Goal: Information Seeking & Learning: Understand process/instructions

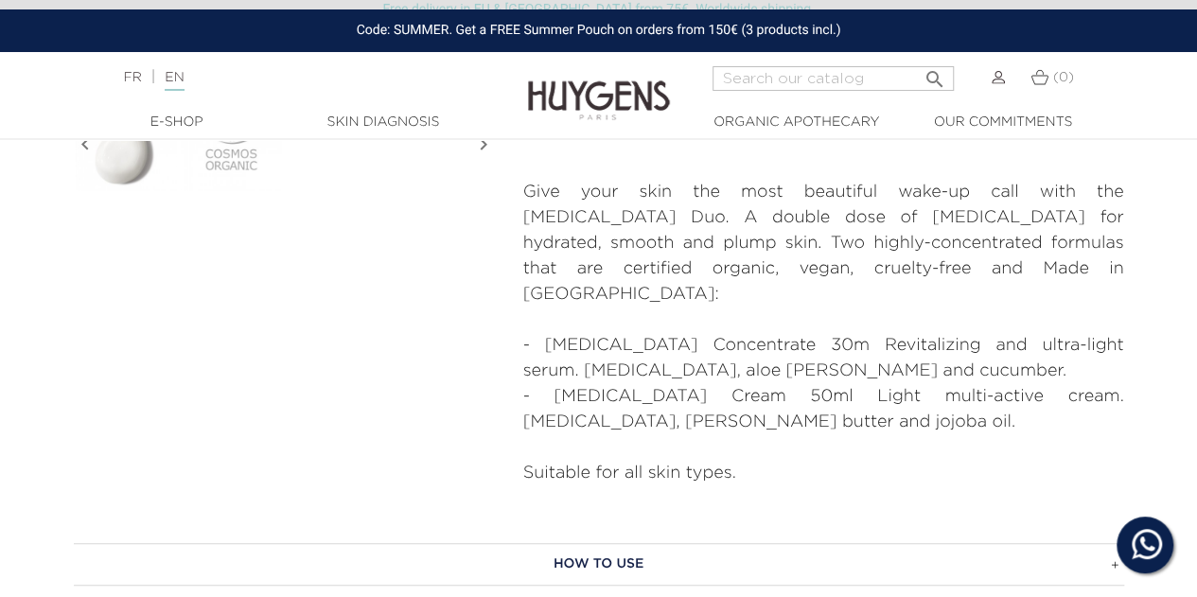
scroll to position [757, 0]
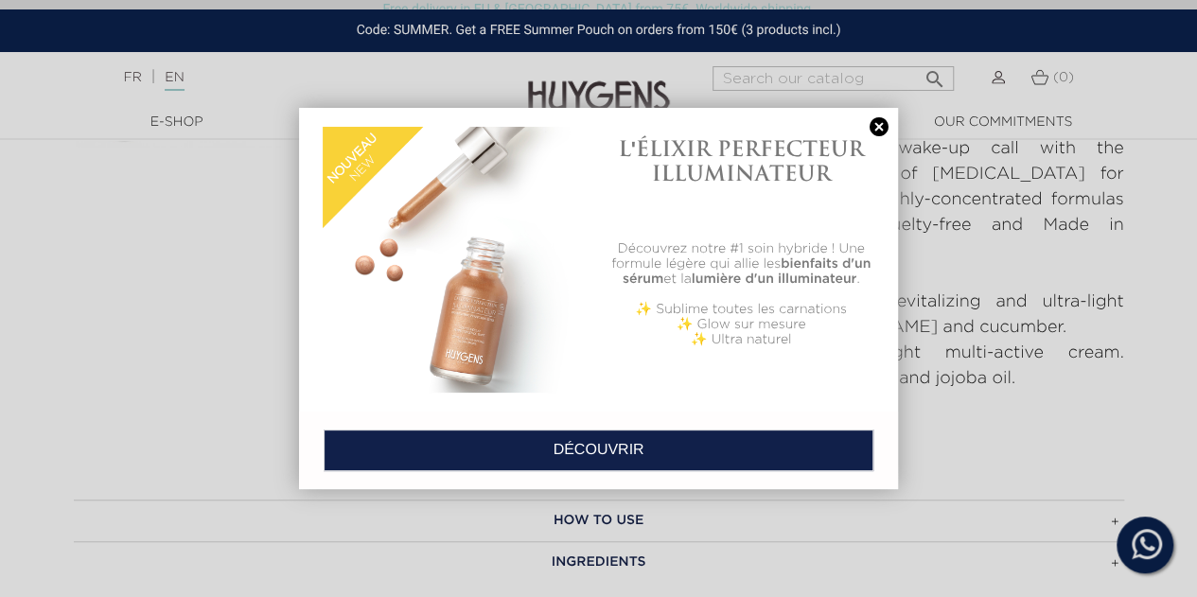
click at [1021, 415] on div at bounding box center [598, 298] width 1197 height 597
click at [876, 124] on link at bounding box center [879, 127] width 26 height 20
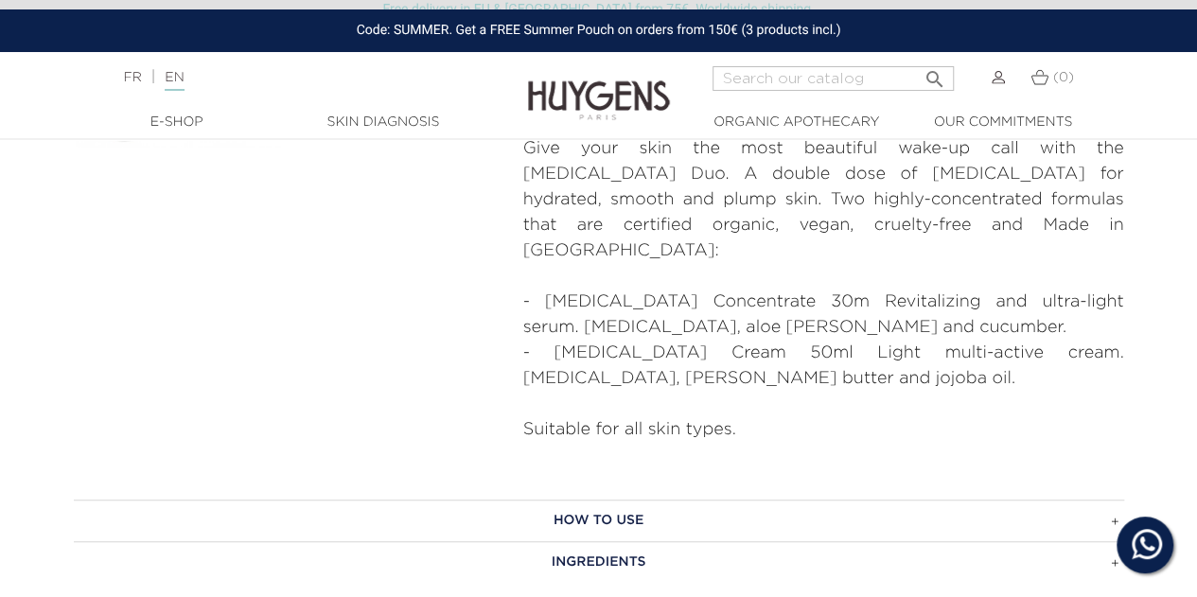
click at [1113, 500] on h3 "HOW TO USE" at bounding box center [599, 521] width 1050 height 42
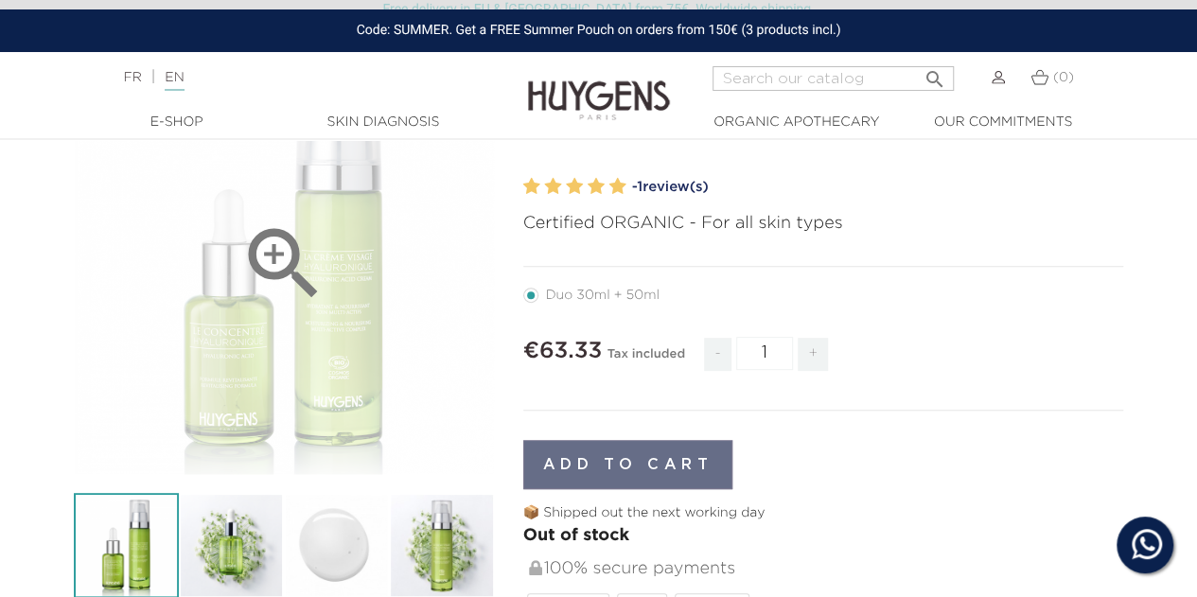
scroll to position [189, 0]
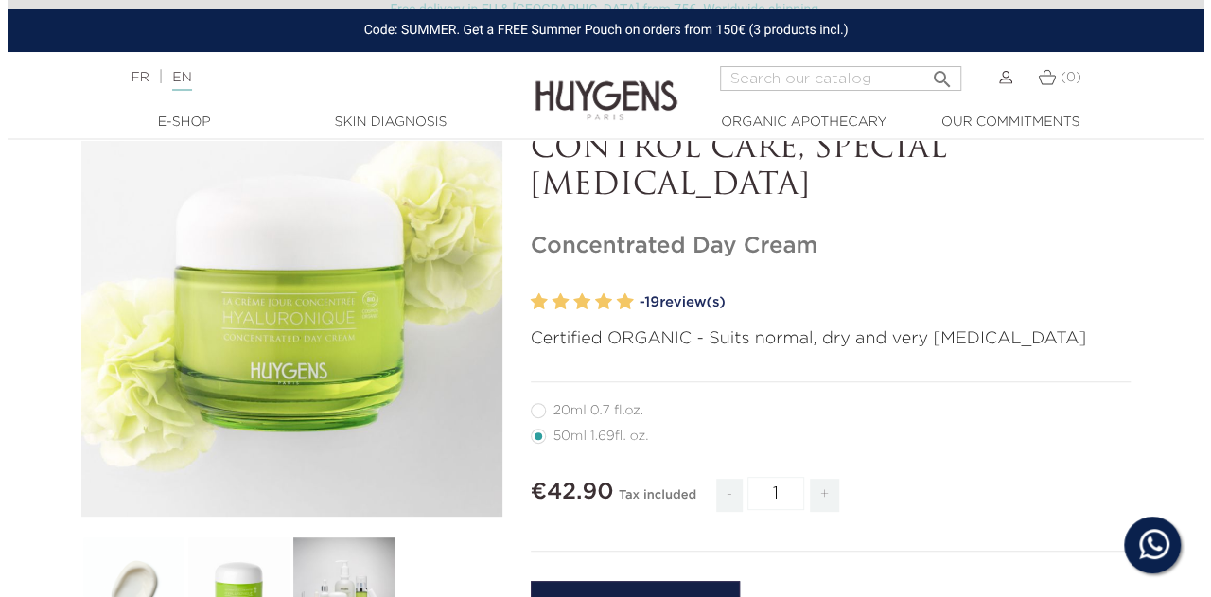
scroll to position [189, 0]
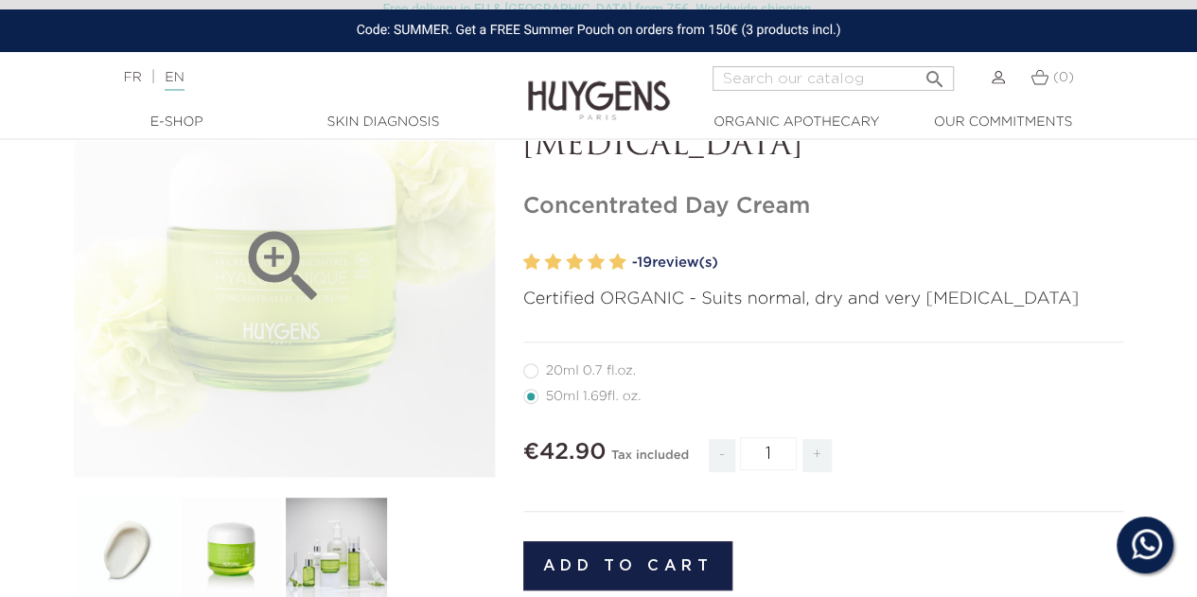
click at [267, 265] on icon "" at bounding box center [284, 267] width 95 height 95
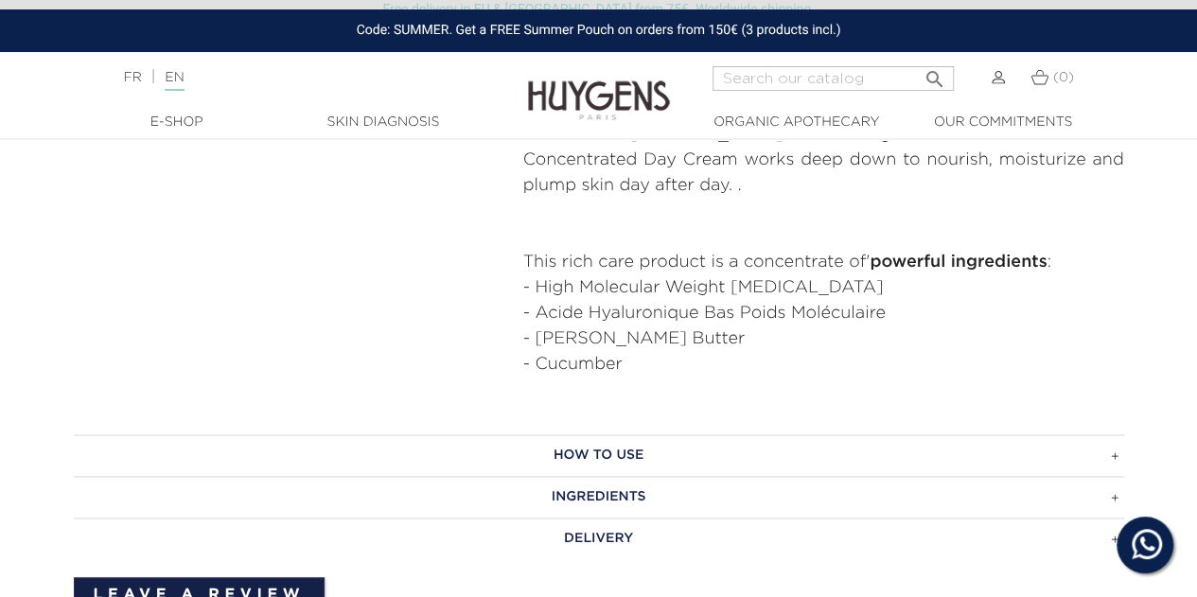
scroll to position [1135, 0]
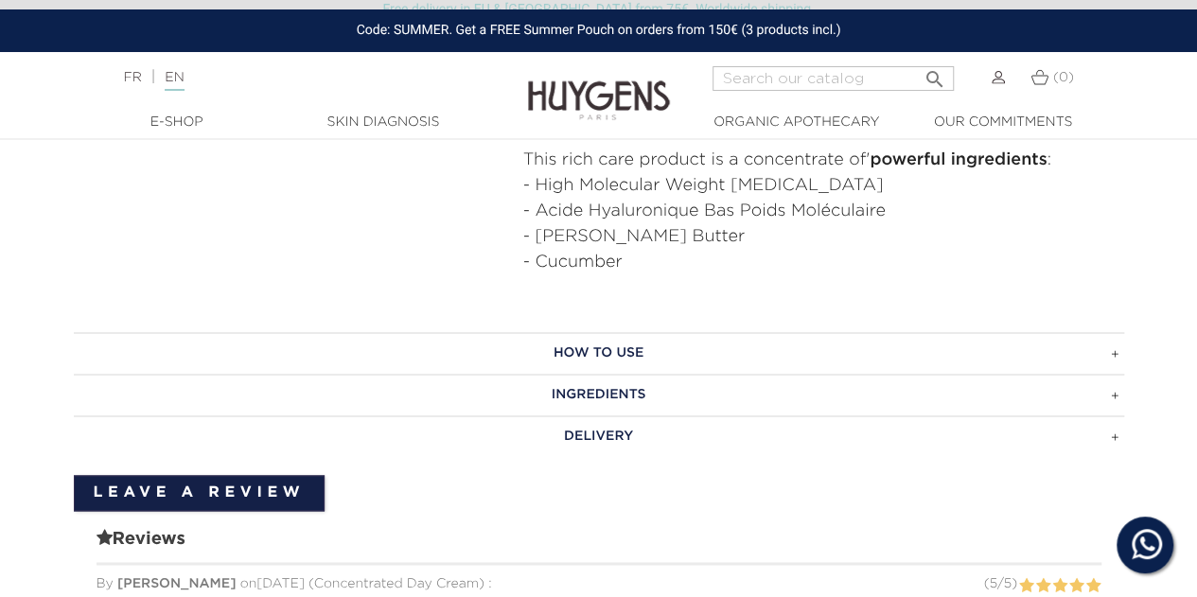
click at [646, 332] on h3 "How to use" at bounding box center [599, 353] width 1050 height 42
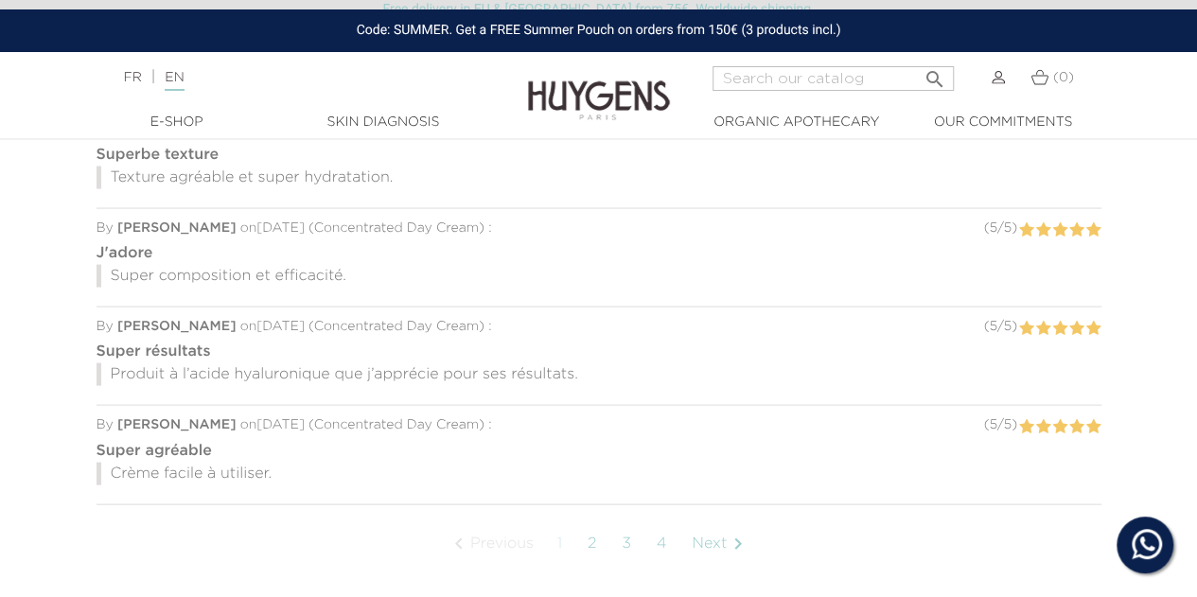
scroll to position [1798, 0]
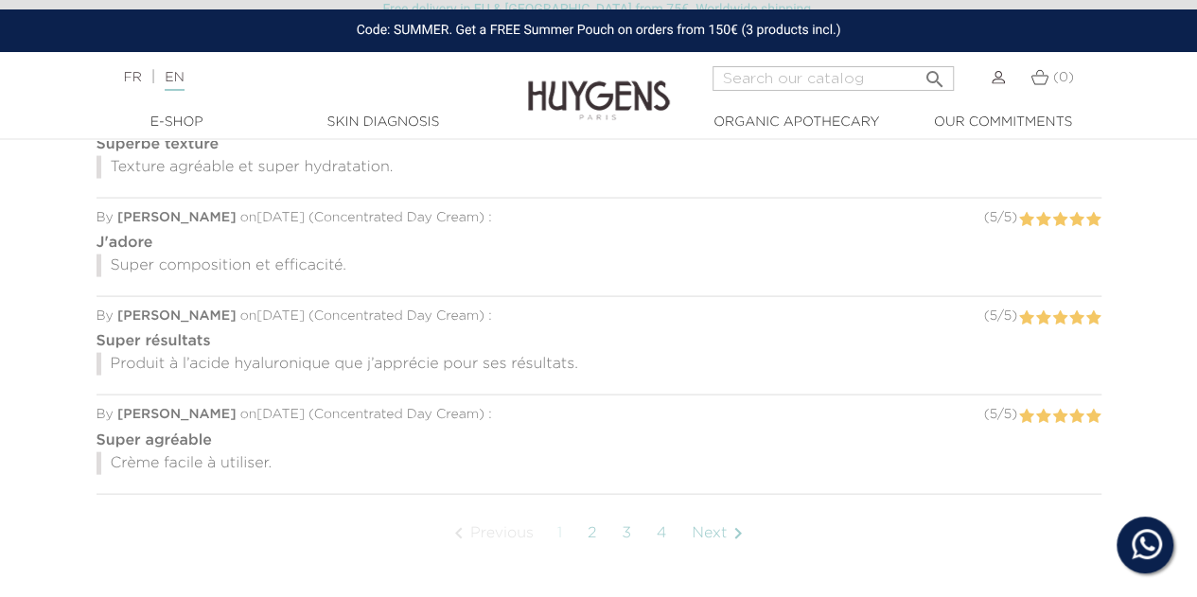
click at [710, 510] on link "Next " at bounding box center [720, 533] width 77 height 47
